Goal: Task Accomplishment & Management: Manage account settings

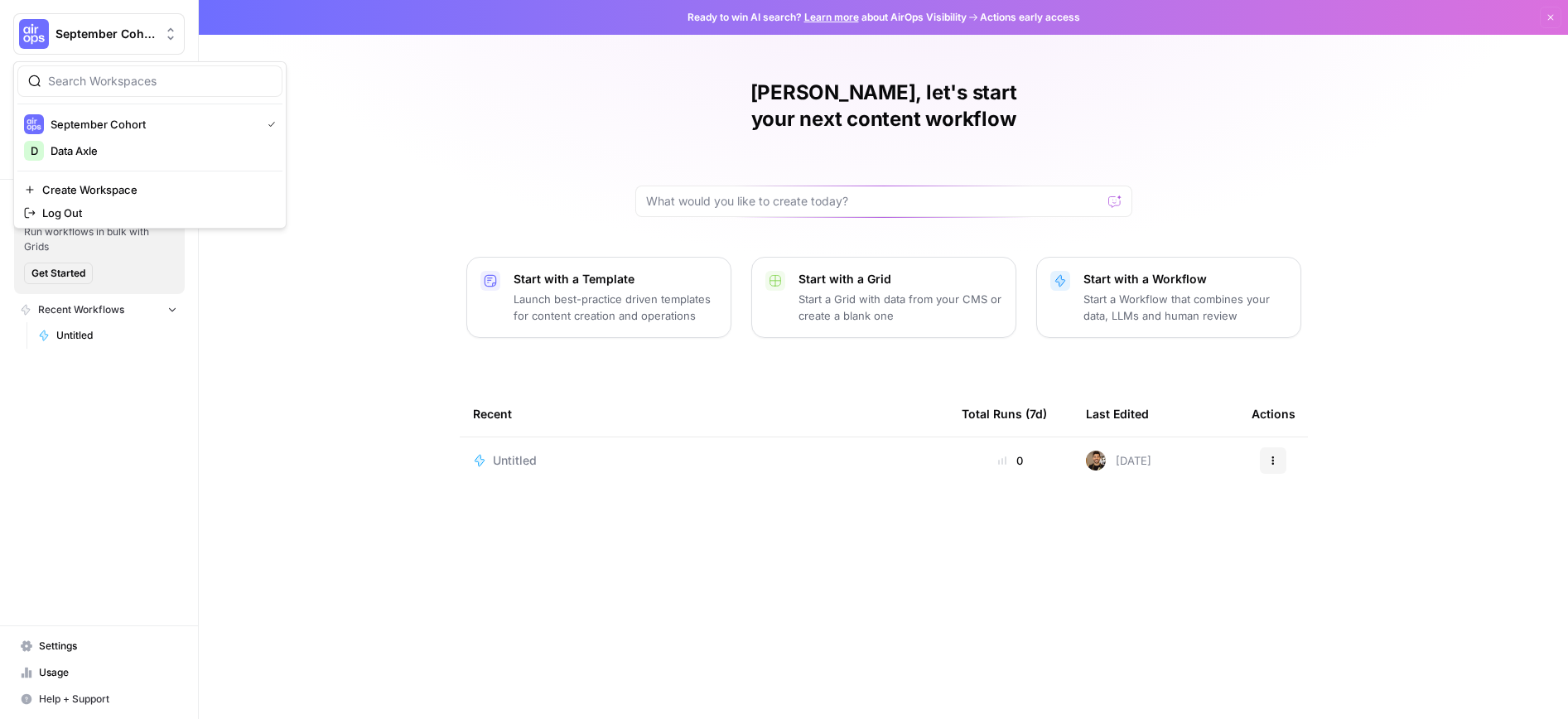
click at [84, 37] on span "September Cohort" at bounding box center [105, 33] width 100 height 16
click at [402, 118] on div "[PERSON_NAME], let's start your next content workflow Start with a Template Lau…" at bounding box center [883, 359] width 1369 height 719
click at [57, 650] on span "Settings" at bounding box center [107, 645] width 138 height 15
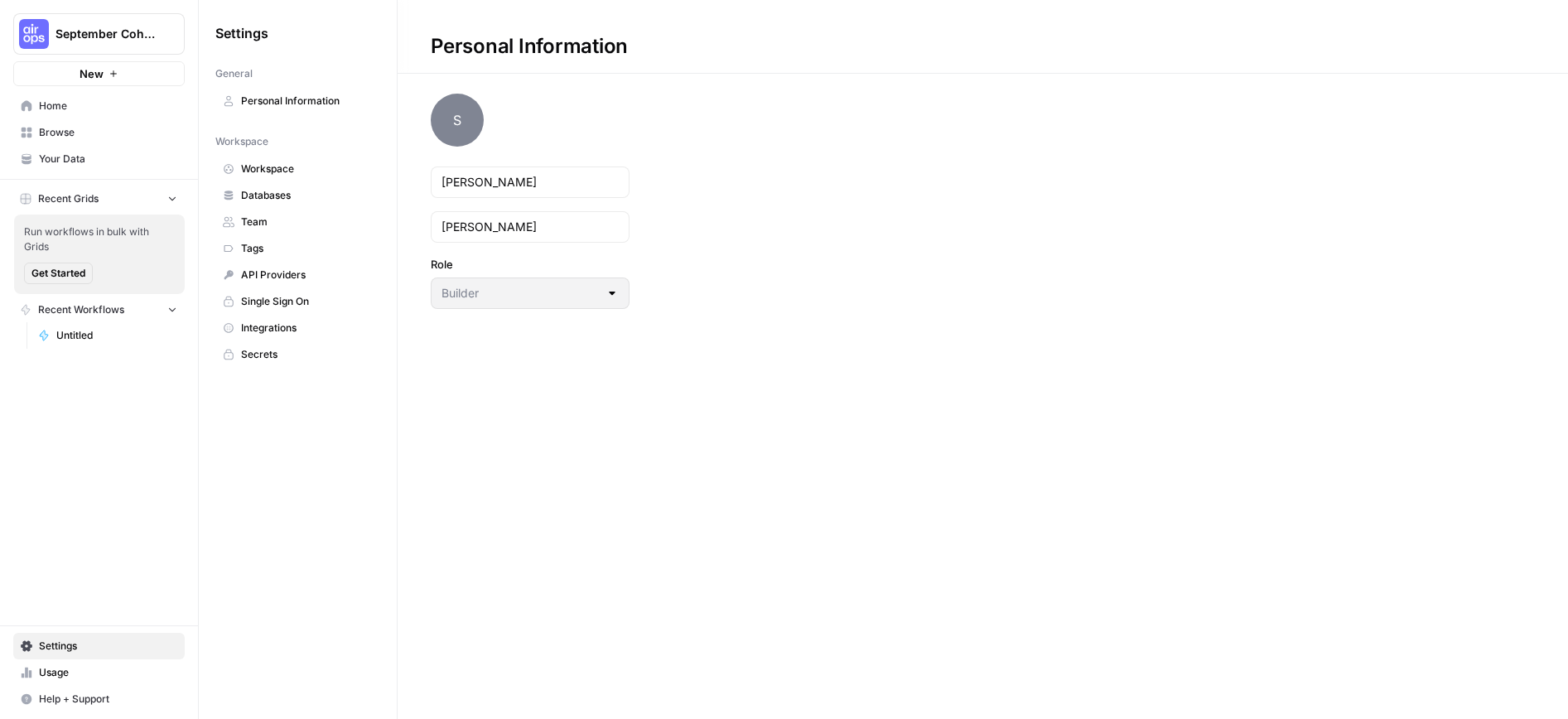
click at [268, 93] on span "Personal Information" at bounding box center [307, 100] width 132 height 15
click at [264, 159] on link "Workspace" at bounding box center [297, 169] width 165 height 27
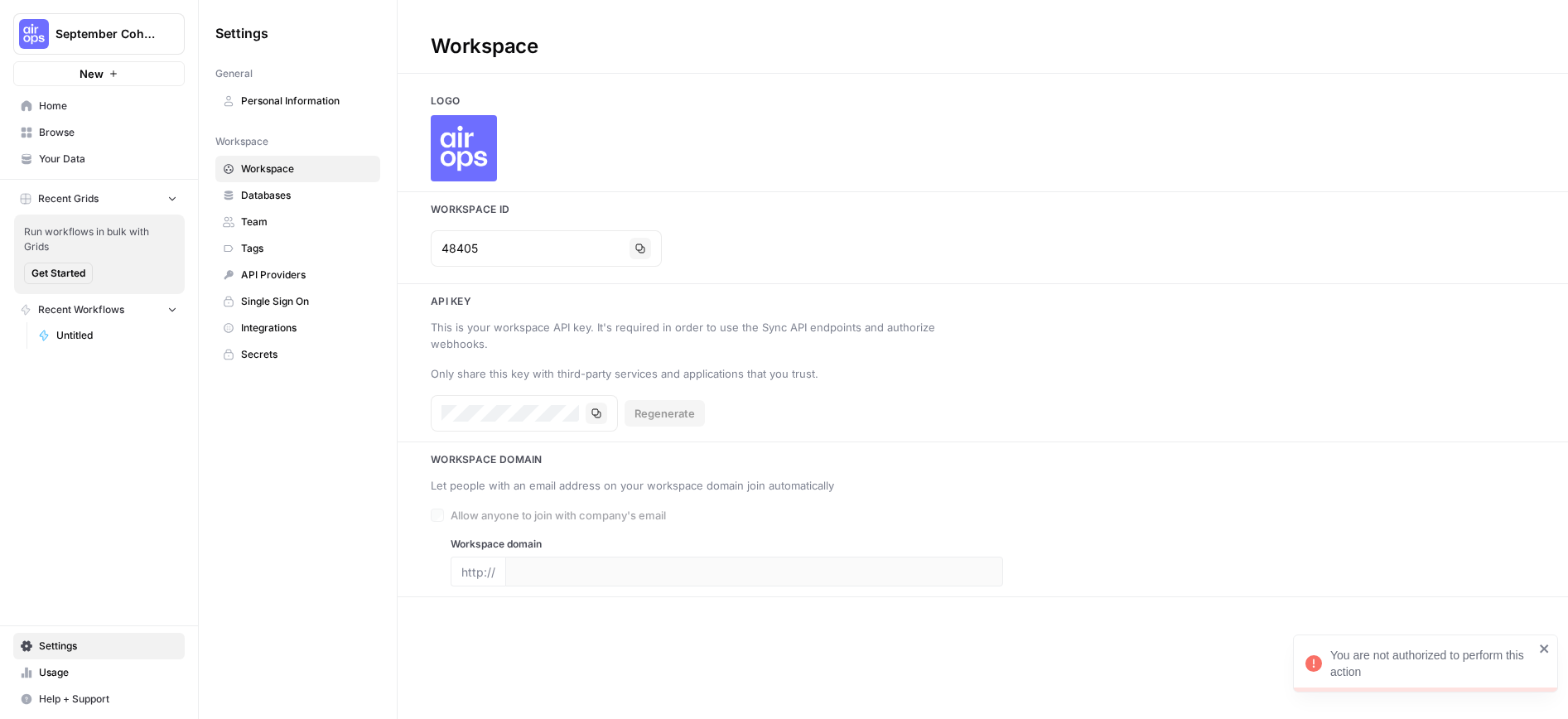
click at [250, 213] on link "Team" at bounding box center [297, 221] width 165 height 27
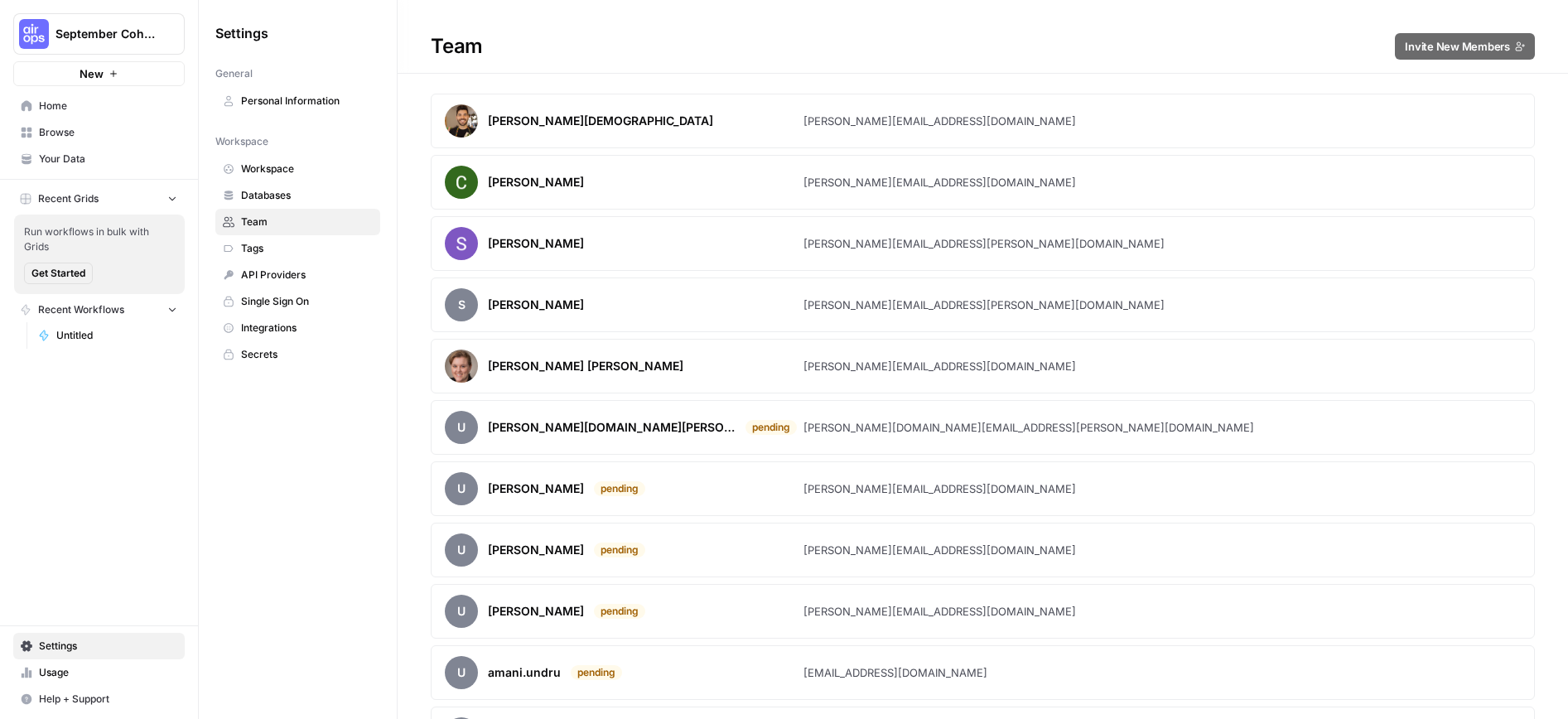
click at [272, 95] on span "Personal Information" at bounding box center [307, 100] width 132 height 15
